Goal: Information Seeking & Learning: Learn about a topic

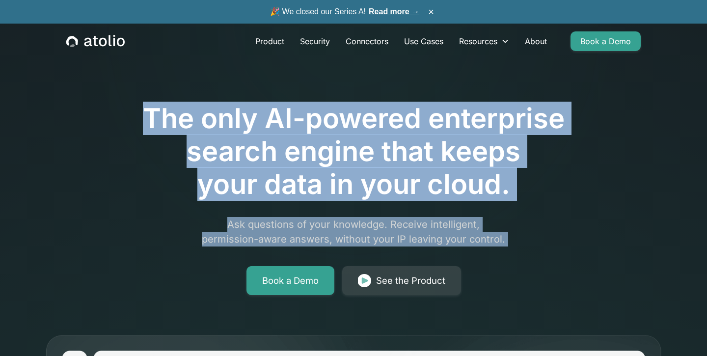
click at [260, 240] on div "The only AI-powered enterprise search engine that keeps your data in your cloud…" at bounding box center [353, 171] width 503 height 248
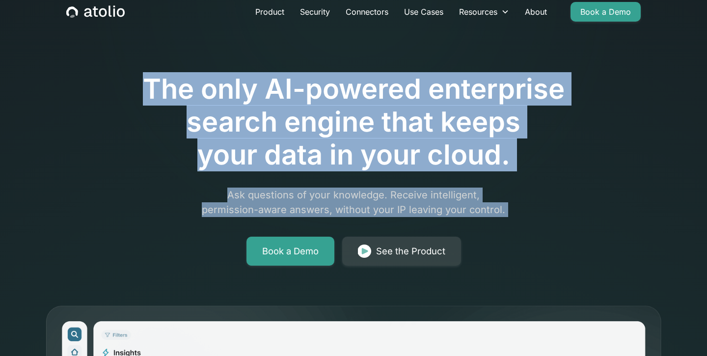
scroll to position [32, 0]
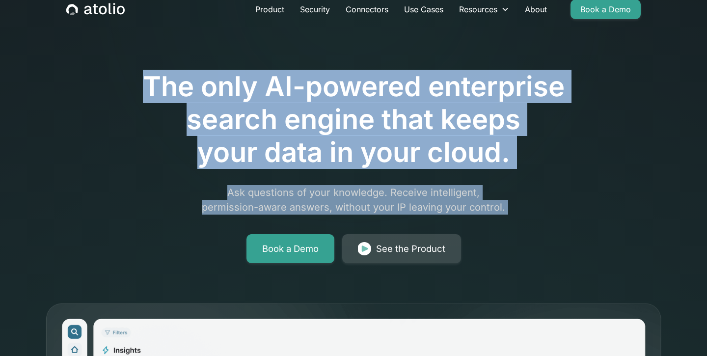
click at [379, 244] on div "See the Product" at bounding box center [410, 249] width 69 height 14
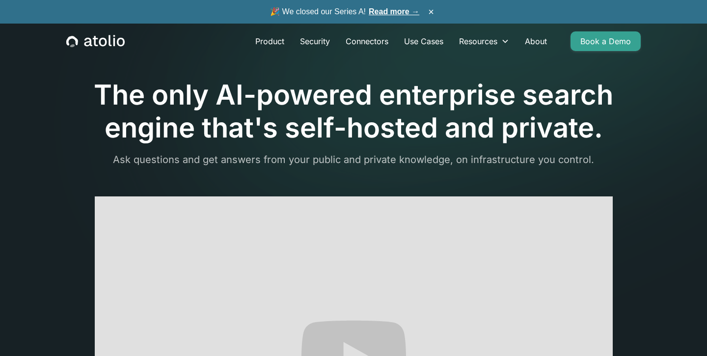
click at [98, 42] on icon "home" at bounding box center [95, 41] width 58 height 13
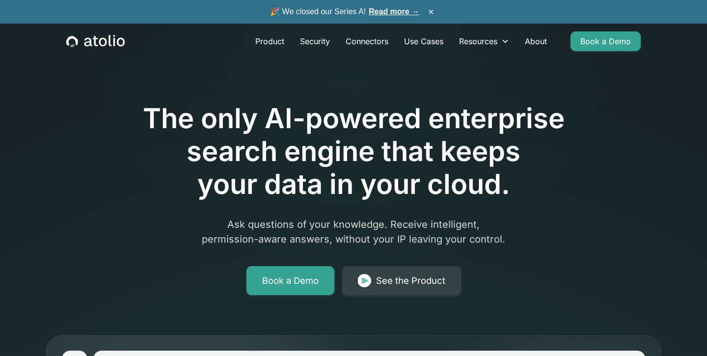
click at [266, 113] on h1 "The only AI-powered enterprise search engine that keeps your data in your cloud." at bounding box center [353, 151] width 503 height 99
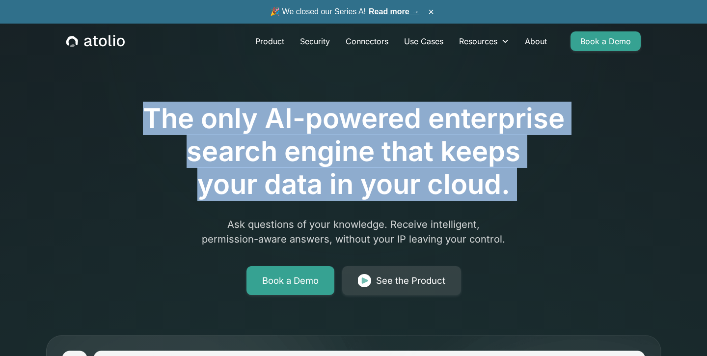
drag, startPoint x: 266, startPoint y: 113, endPoint x: 268, endPoint y: 141, distance: 28.5
click at [268, 141] on h1 "The only AI-powered enterprise search engine that keeps your data in your cloud." at bounding box center [353, 151] width 503 height 99
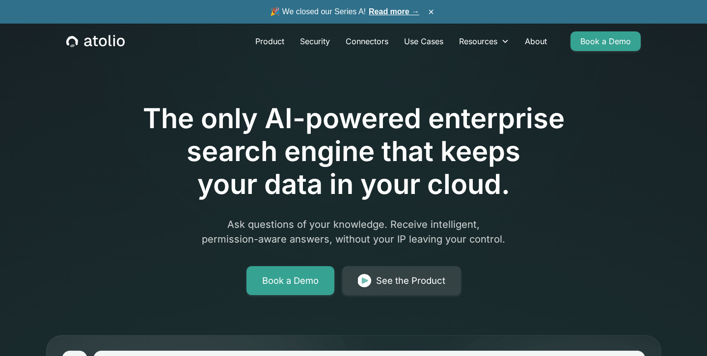
click at [268, 141] on h1 "The only AI-powered enterprise search engine that keeps your data in your cloud." at bounding box center [353, 151] width 503 height 99
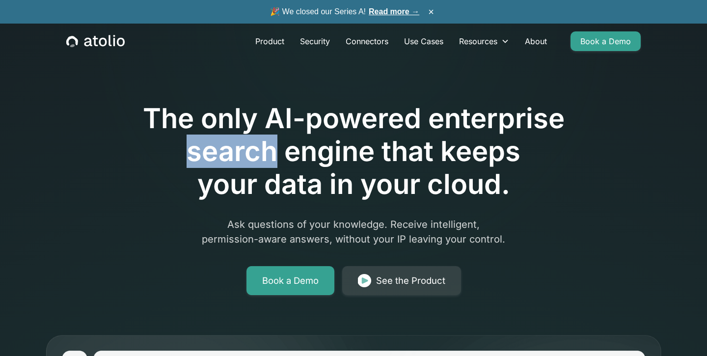
click at [268, 141] on h1 "The only AI-powered enterprise search engine that keeps your data in your cloud." at bounding box center [353, 151] width 503 height 99
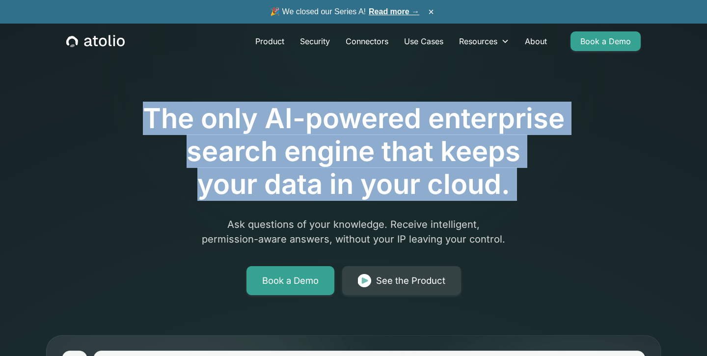
click at [268, 141] on h1 "The only AI-powered enterprise search engine that keeps your data in your cloud." at bounding box center [353, 151] width 503 height 99
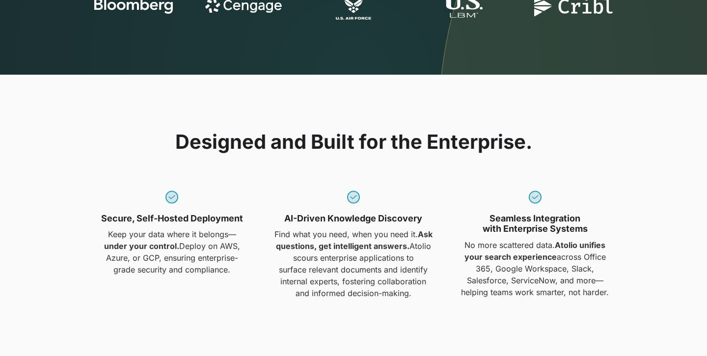
scroll to position [773, 0]
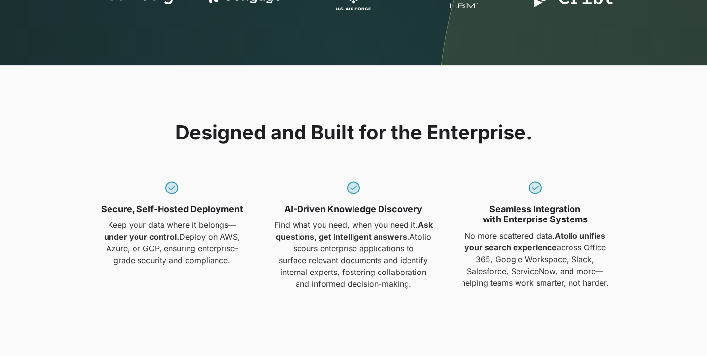
click at [224, 236] on p "Keep your data where it belongs— under your control. Deploy on AWS, Azure, or G…" at bounding box center [172, 242] width 170 height 47
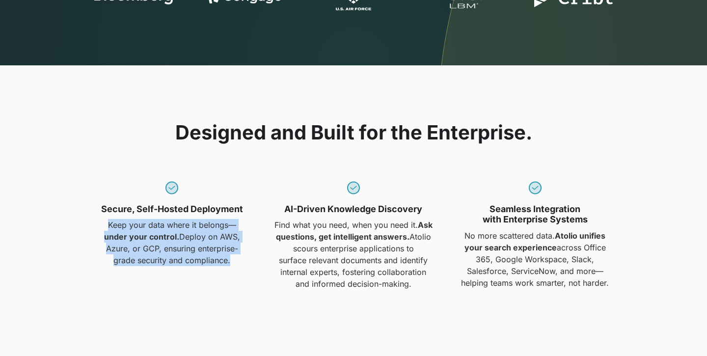
click at [224, 236] on p "Keep your data where it belongs— under your control. Deploy on AWS, Azure, or G…" at bounding box center [172, 242] width 170 height 47
copy div "Keep your data where it belongs— under your control. Deploy on AWS, Azure, or G…"
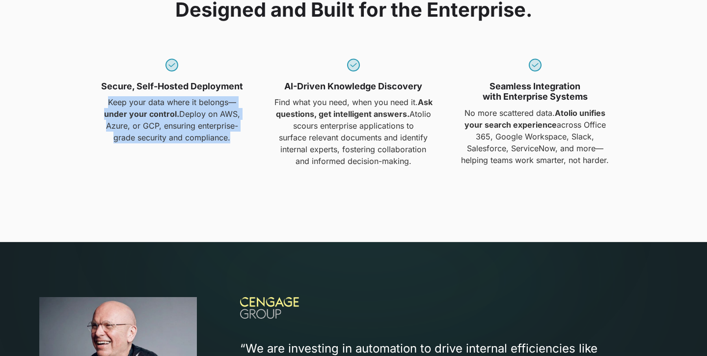
scroll to position [897, 0]
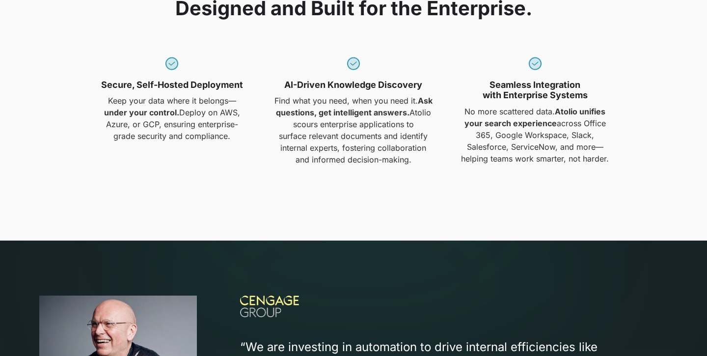
click at [520, 114] on p "No more scattered data. Atolio unifies your search experience across Office 365…" at bounding box center [535, 135] width 170 height 59
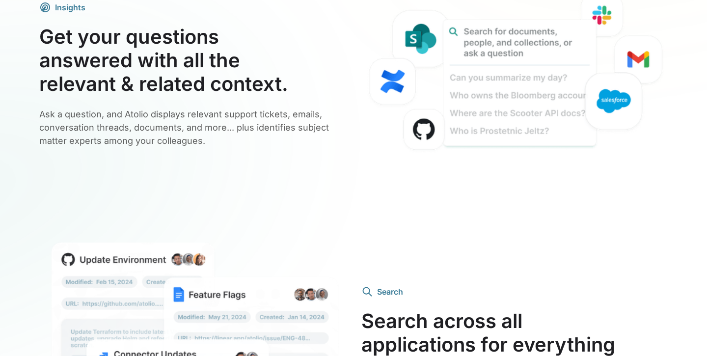
scroll to position [1882, 0]
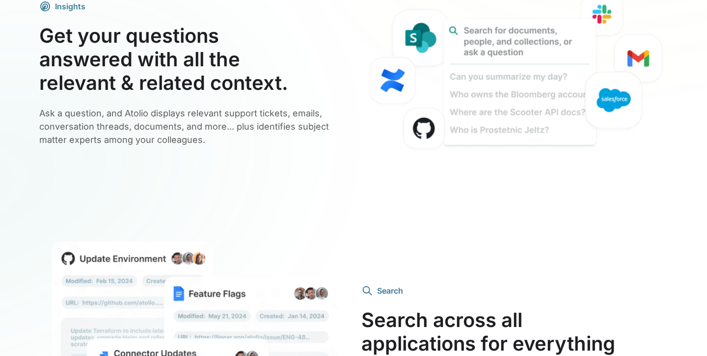
click at [200, 72] on h3 "Get your questions answered with all the relevant & related context." at bounding box center [192, 59] width 306 height 71
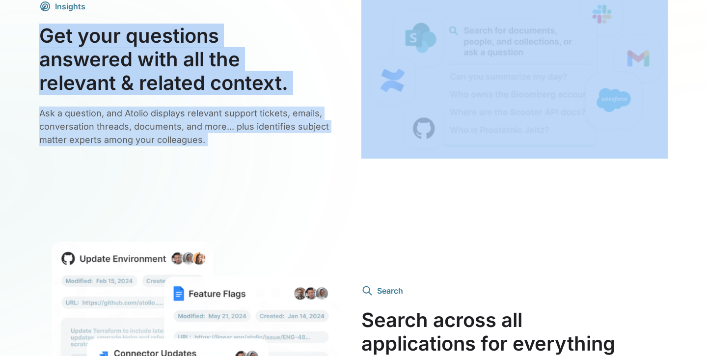
drag, startPoint x: 200, startPoint y: 72, endPoint x: 202, endPoint y: 138, distance: 65.8
click at [202, 138] on div "Insights Get your questions answered with all the relevant & related context. A…" at bounding box center [192, 73] width 306 height 146
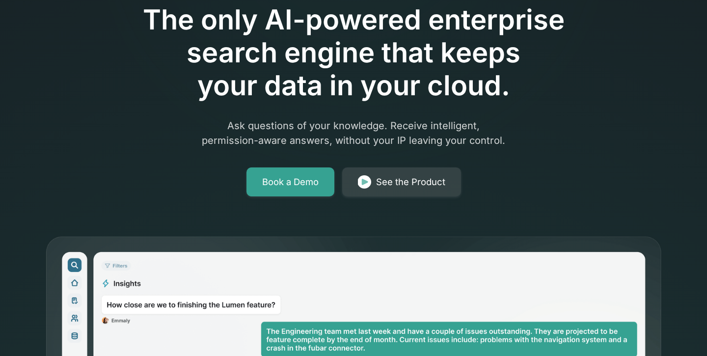
scroll to position [0, 0]
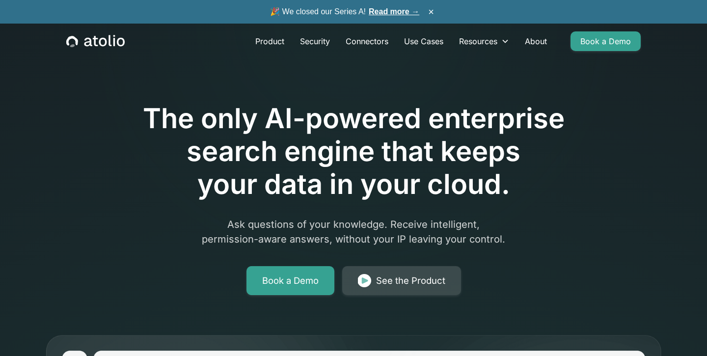
click at [407, 269] on link "See the Product" at bounding box center [401, 280] width 119 height 29
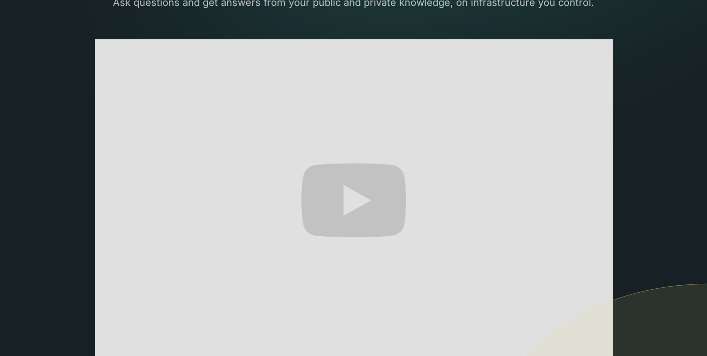
scroll to position [156, 0]
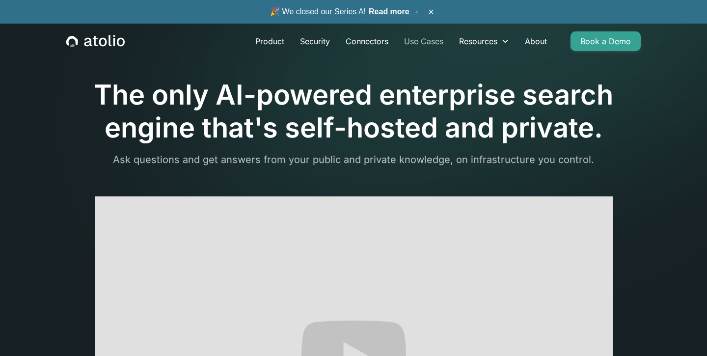
click at [419, 40] on link "Use Cases" at bounding box center [423, 41] width 55 height 20
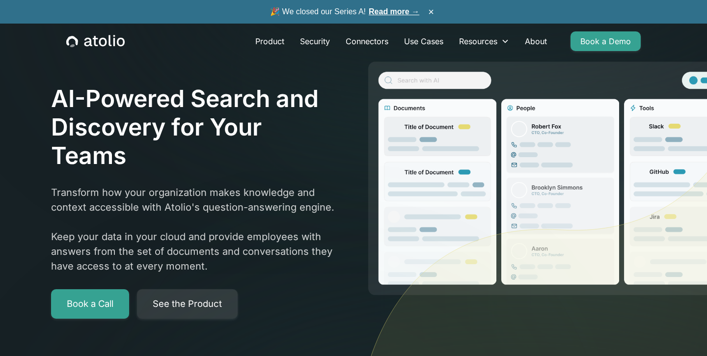
click at [250, 184] on div "AI-Powered Search and Discovery for Your Teams Transform how your organization …" at bounding box center [195, 201] width 289 height 234
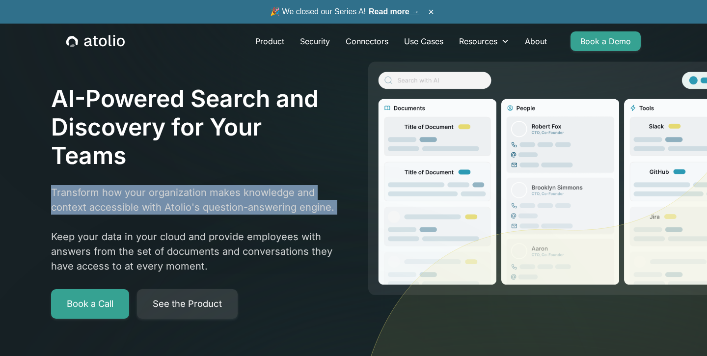
click at [250, 184] on div "AI-Powered Search and Discovery for Your Teams Transform how your organization …" at bounding box center [195, 201] width 289 height 234
click at [250, 193] on p "Transform how your organization makes knowledge and context accessible with Ato…" at bounding box center [195, 229] width 289 height 88
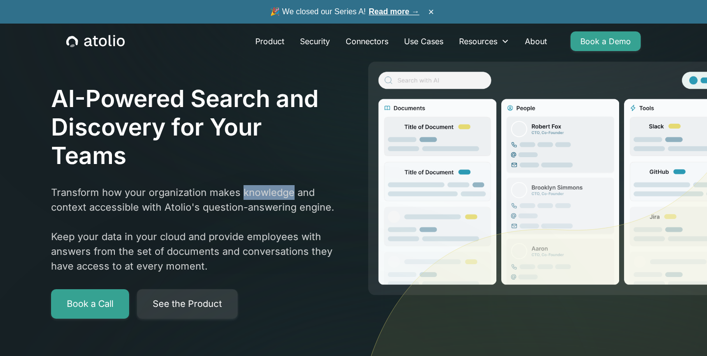
click at [250, 193] on p "Transform how your organization makes knowledge and context accessible with Ato…" at bounding box center [195, 229] width 289 height 88
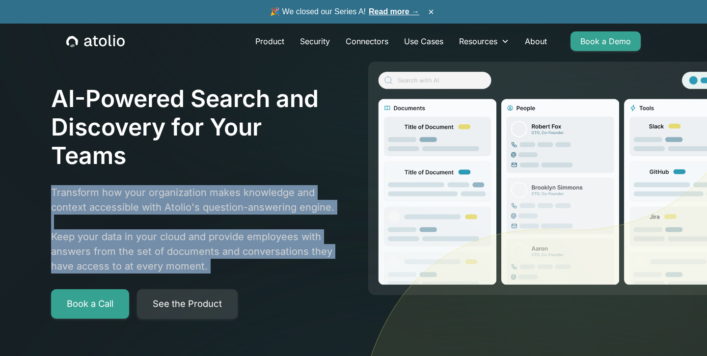
drag, startPoint x: 250, startPoint y: 193, endPoint x: 250, endPoint y: 245, distance: 52.1
click at [250, 245] on p "Transform how your organization makes knowledge and context accessible with Ato…" at bounding box center [195, 229] width 289 height 88
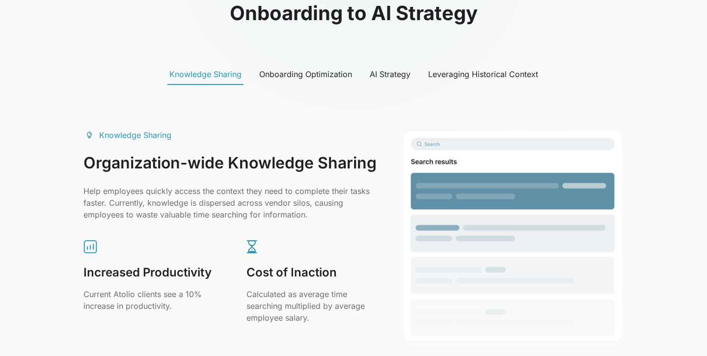
scroll to position [515, 0]
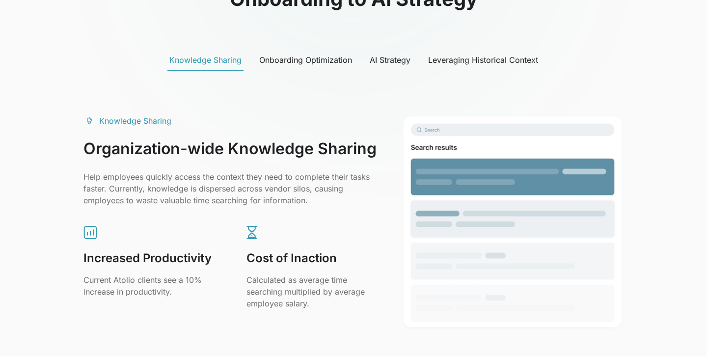
click at [334, 182] on p "Help employees quickly access the context they need to complete their tasks fas…" at bounding box center [230, 188] width 295 height 35
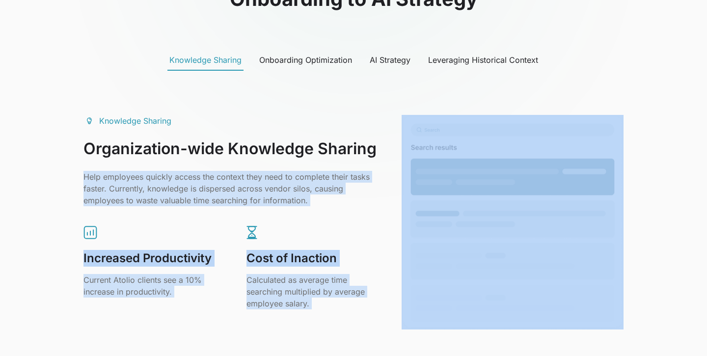
drag, startPoint x: 334, startPoint y: 182, endPoint x: 337, endPoint y: 298, distance: 116.4
click at [337, 298] on div "Knowledge Sharing Organization-wide Knowledge Sharing Help employees quickly ac…" at bounding box center [230, 212] width 295 height 194
copy div "Help employees quickly access the context they need to complete their tasks fas…"
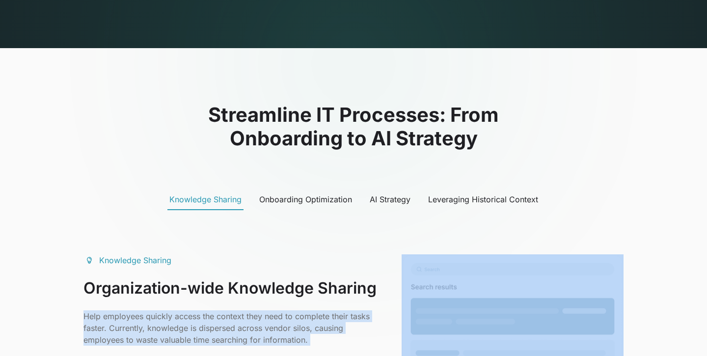
click at [326, 206] on link "Onboarding Optimization" at bounding box center [305, 200] width 97 height 21
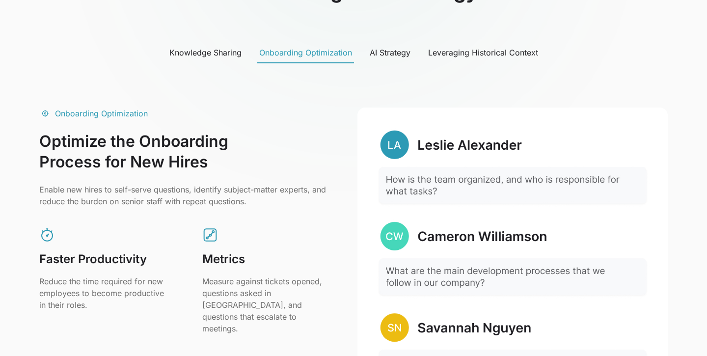
scroll to position [524, 0]
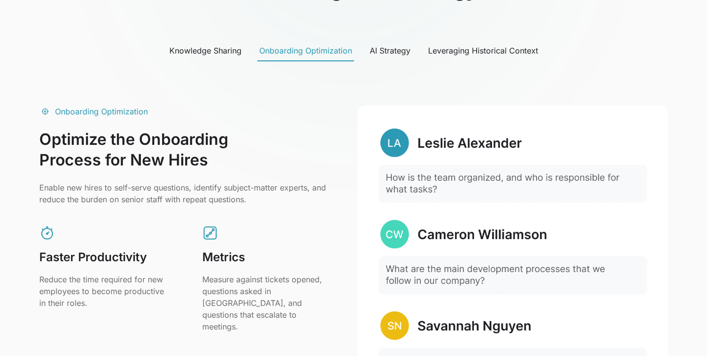
click at [386, 59] on link "AI Strategy" at bounding box center [390, 51] width 45 height 21
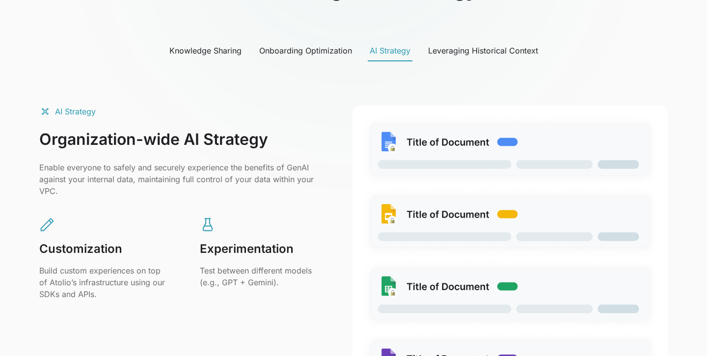
click at [454, 42] on link "Leveraging Historical Context" at bounding box center [483, 51] width 114 height 21
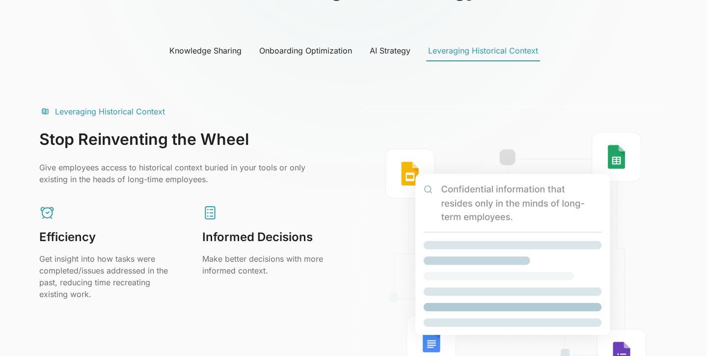
click at [454, 44] on link "Leveraging Historical Context" at bounding box center [483, 51] width 114 height 21
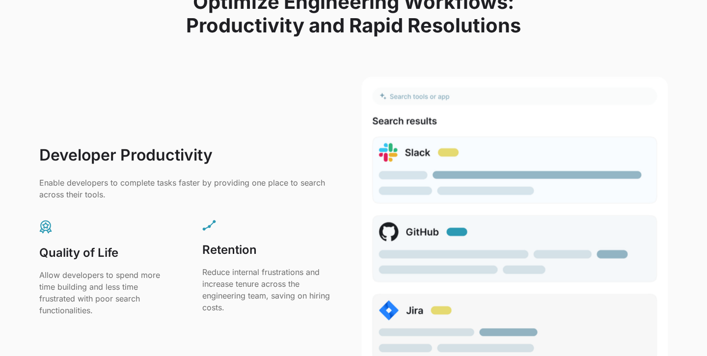
scroll to position [1346, 0]
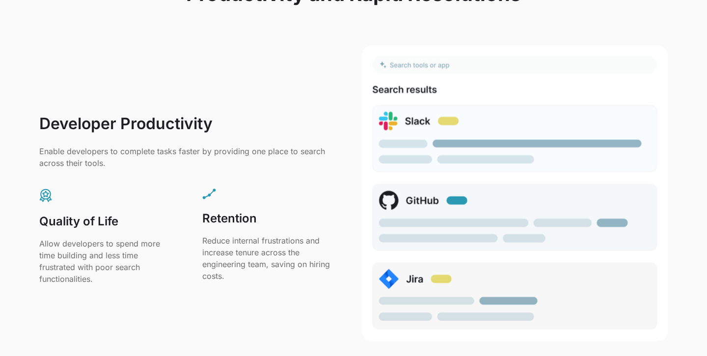
click at [243, 158] on p "Enable developers to complete tasks faster by providing one place to search acr…" at bounding box center [186, 157] width 295 height 24
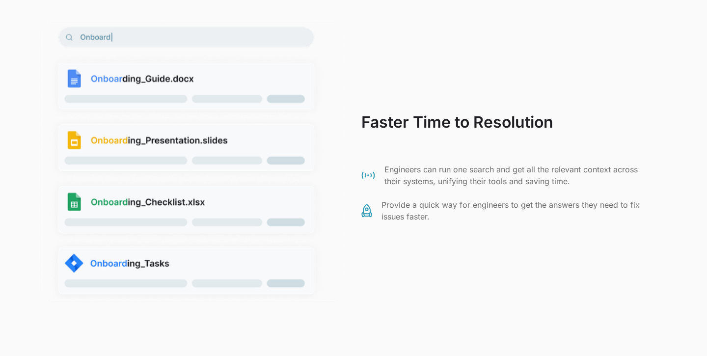
scroll to position [1707, 0]
click at [448, 167] on p "Engineers can run one search and get all the relevant context across their syst…" at bounding box center [521, 175] width 272 height 24
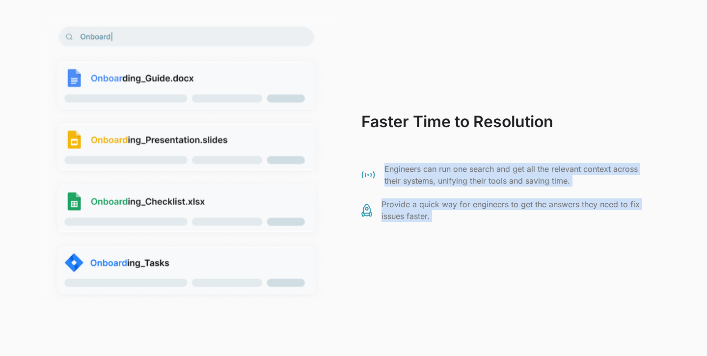
drag, startPoint x: 448, startPoint y: 167, endPoint x: 447, endPoint y: 224, distance: 56.5
click at [447, 224] on div "Faster Time to Resolution Engineers can run one search and get all the relevant…" at bounding box center [353, 161] width 629 height 284
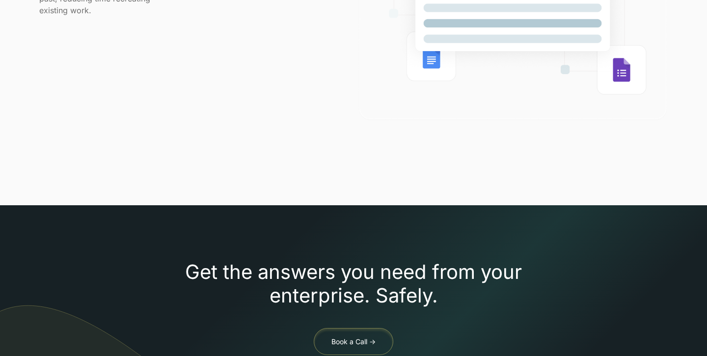
scroll to position [631, 0]
